Goal: Check status: Check status

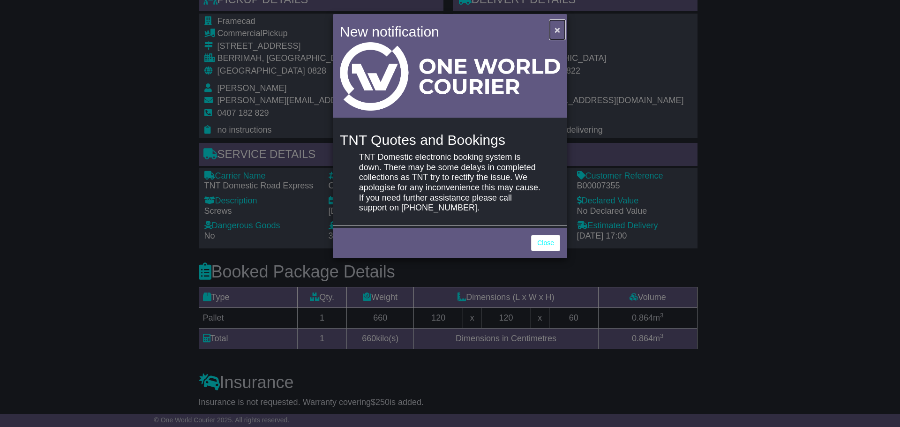
click at [551, 33] on button "×" at bounding box center [557, 29] width 15 height 19
click at [556, 30] on span "×" at bounding box center [557, 29] width 6 height 11
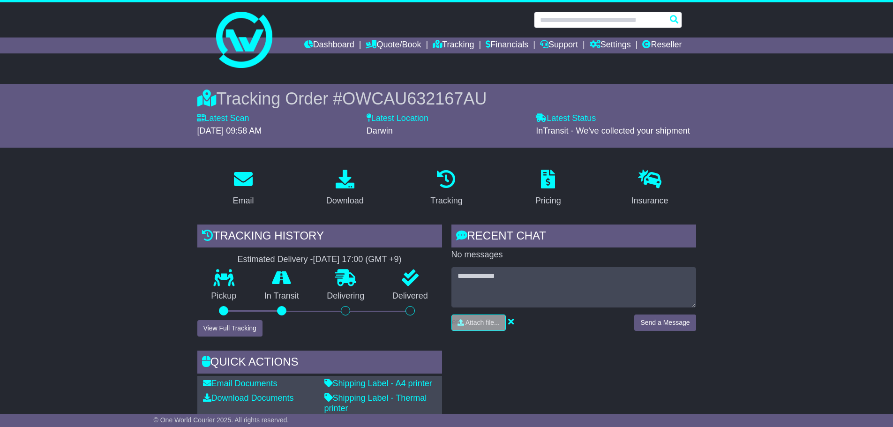
click at [627, 23] on input "text" at bounding box center [608, 20] width 148 height 16
paste input "**********"
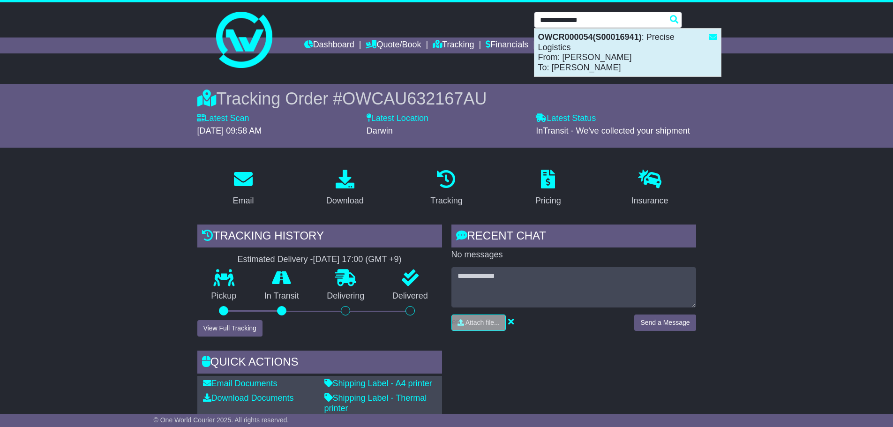
click at [603, 49] on div "OWCR000054(S00016941) : Precise Logistics From: [PERSON_NAME] To: [PERSON_NAME]" at bounding box center [627, 53] width 187 height 48
type input "**********"
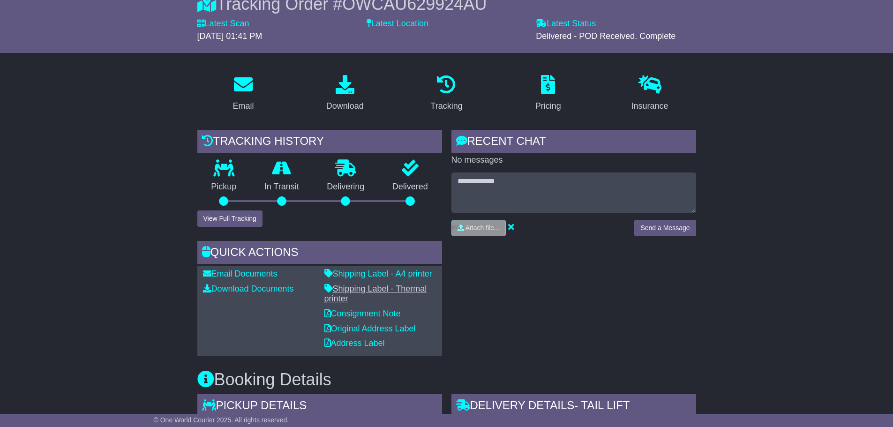
scroll to position [47, 0]
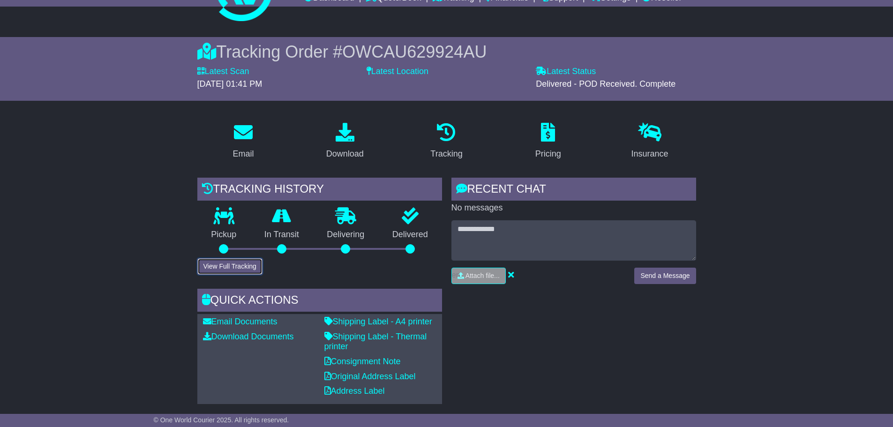
click at [246, 271] on button "View Full Tracking" at bounding box center [229, 266] width 65 height 16
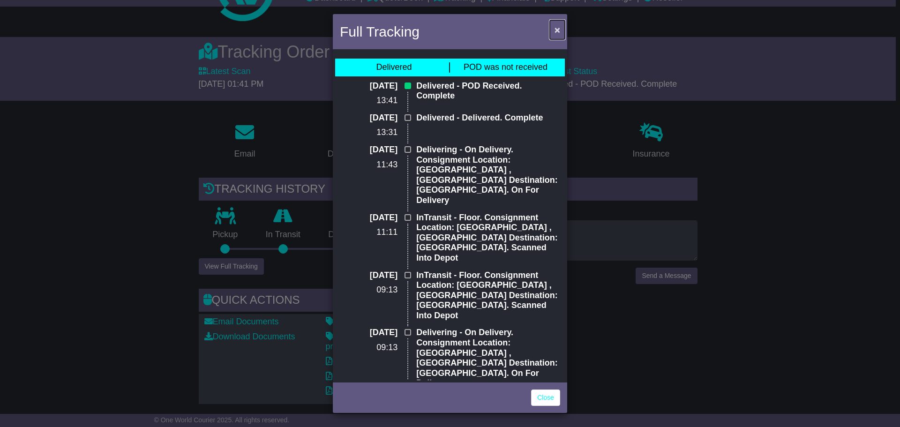
click at [563, 24] on button "×" at bounding box center [557, 29] width 15 height 19
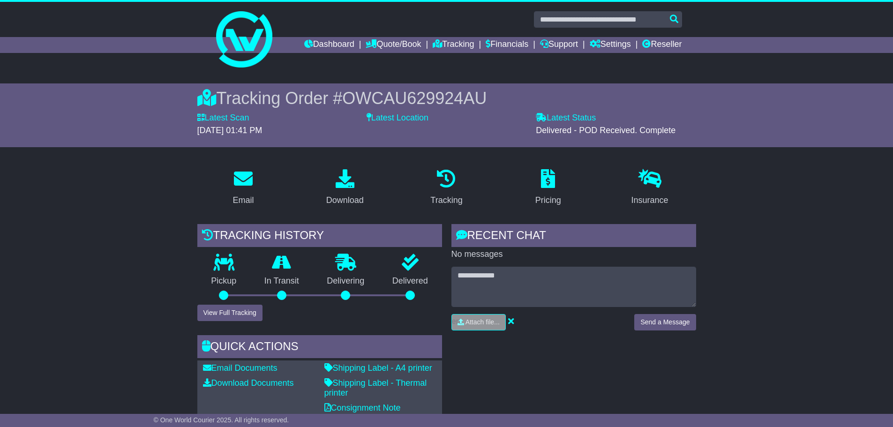
scroll to position [0, 0]
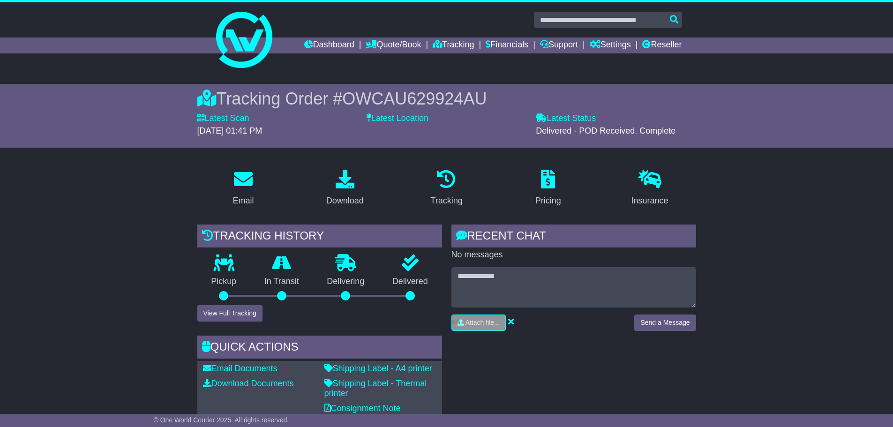
click at [392, 96] on span "OWCAU629924AU" at bounding box center [414, 98] width 144 height 19
copy span "OWCAU629924AU"
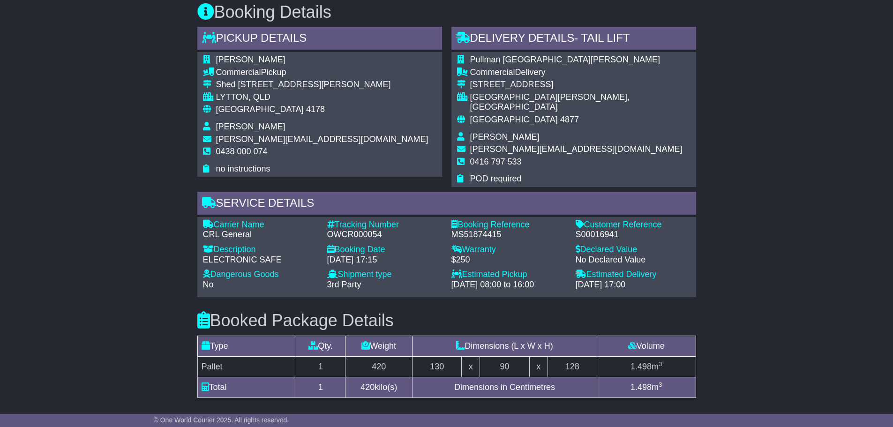
scroll to position [469, 0]
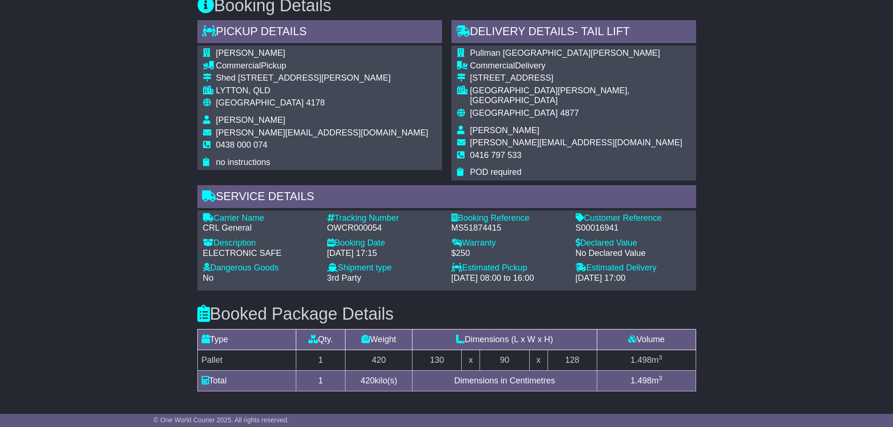
click at [603, 223] on div "S00016941" at bounding box center [632, 228] width 115 height 10
copy div "S00016941"
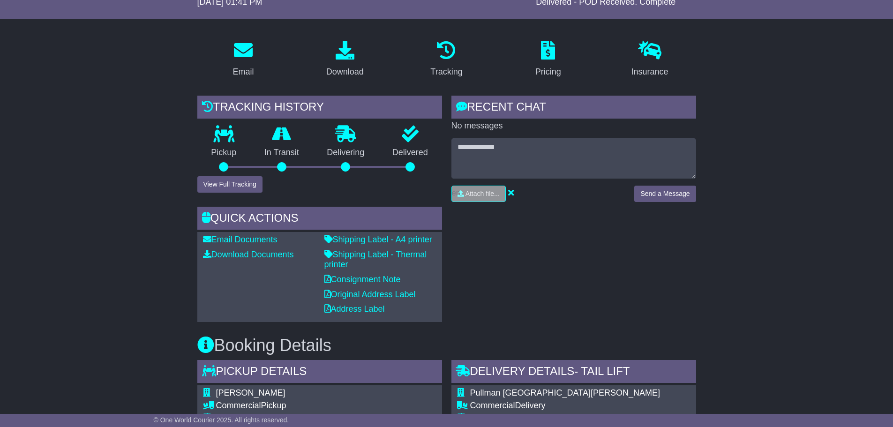
scroll to position [0, 0]
